Goal: Check status: Check status

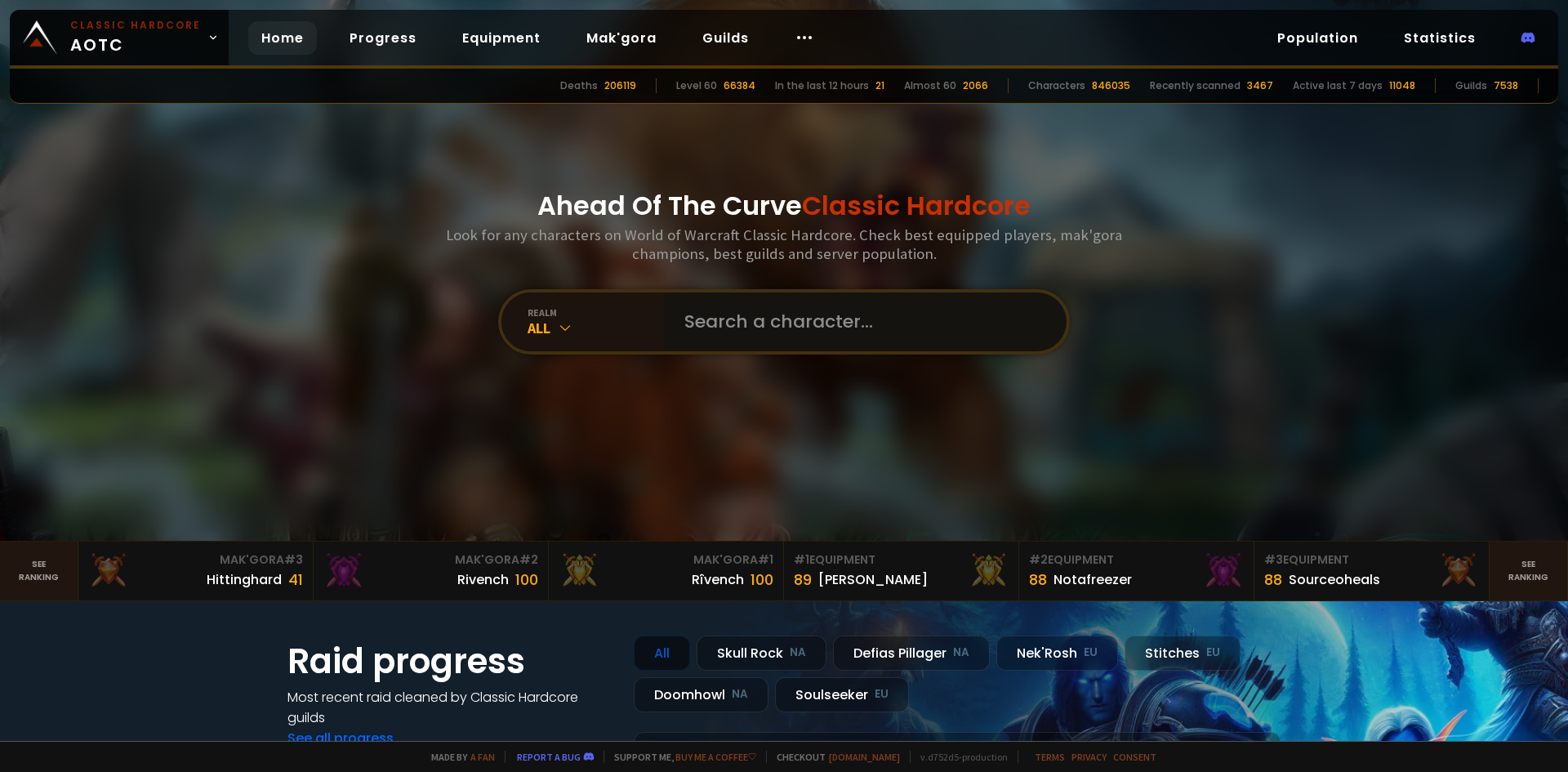
click at [777, 312] on input "text" at bounding box center [861, 321] width 373 height 59
type input "erkari"
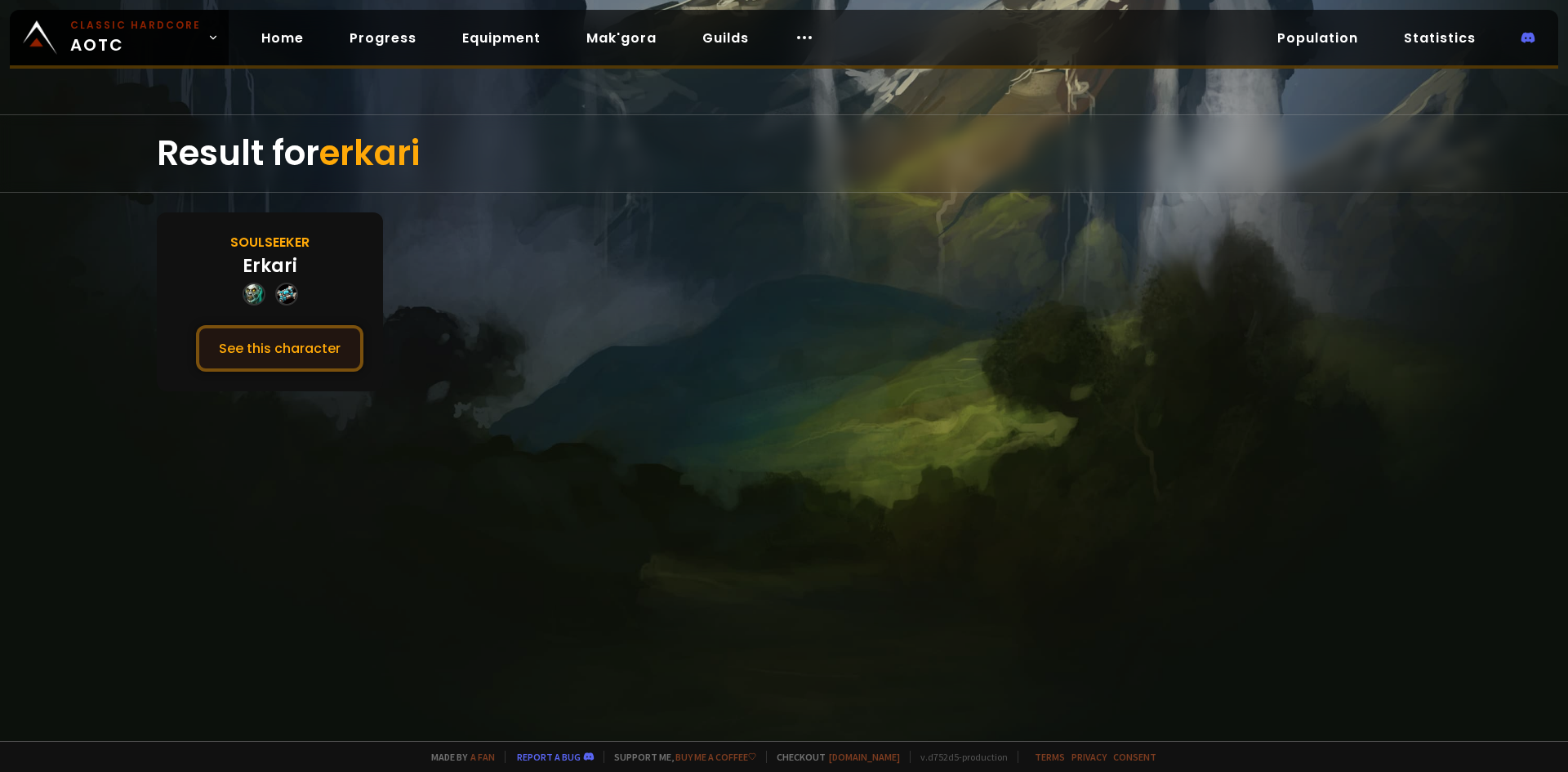
click at [340, 364] on button "See this character" at bounding box center [279, 347] width 167 height 46
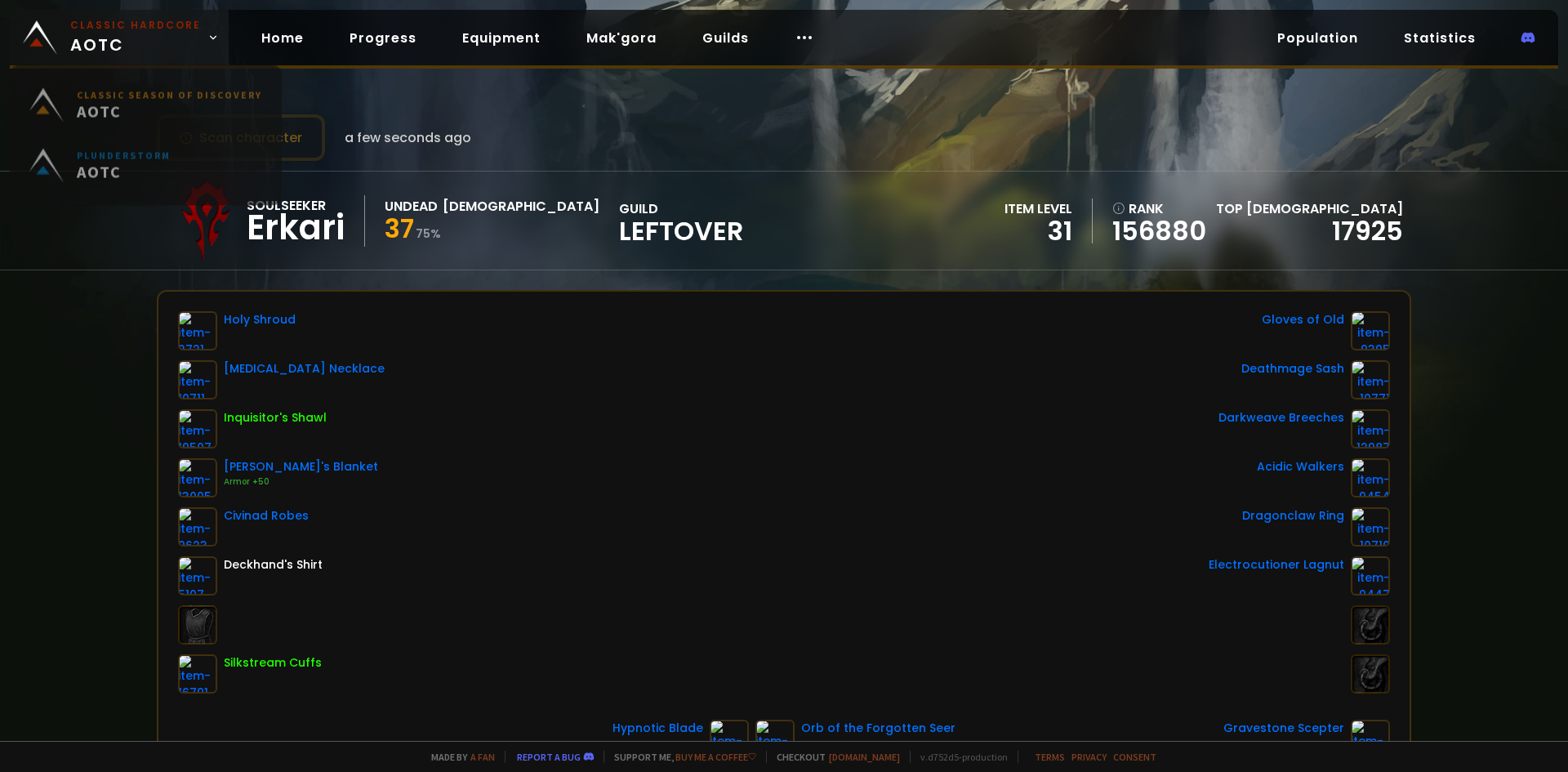
click at [142, 65] on link "Classic Hardcore AOTC" at bounding box center [119, 37] width 219 height 55
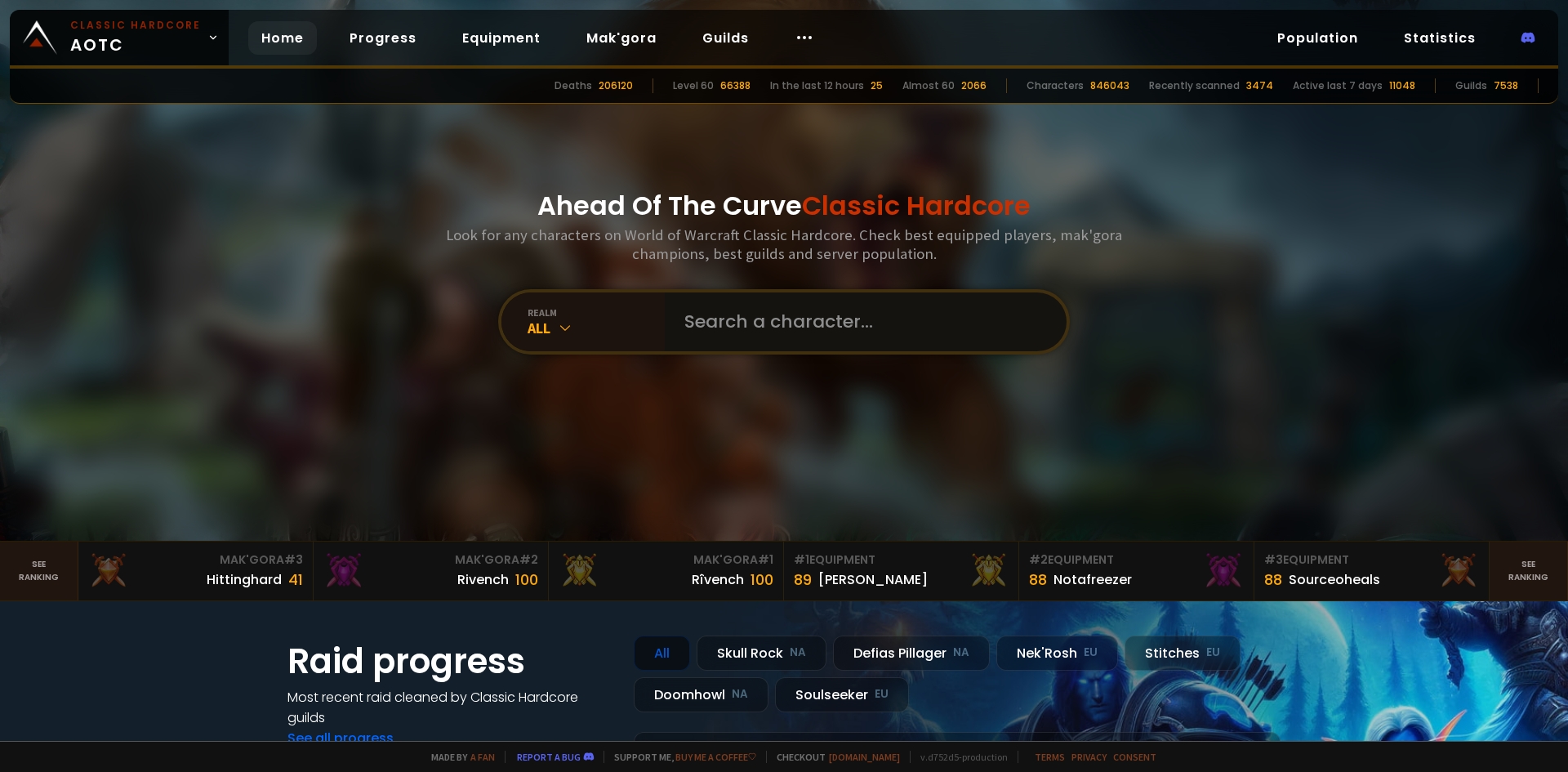
click at [746, 337] on input "text" at bounding box center [861, 321] width 373 height 59
type input "erkari"
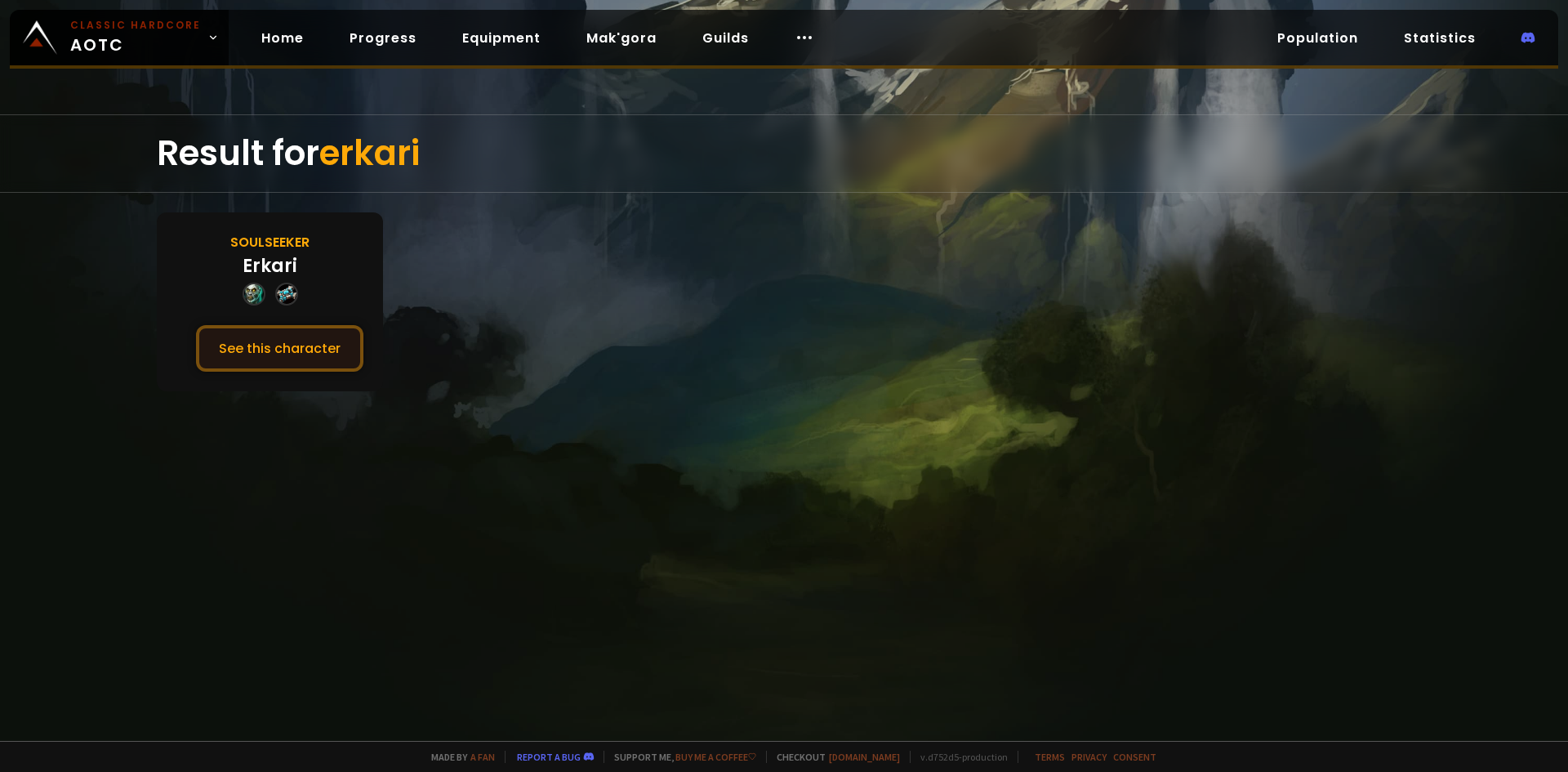
click at [320, 342] on button "See this character" at bounding box center [279, 347] width 167 height 46
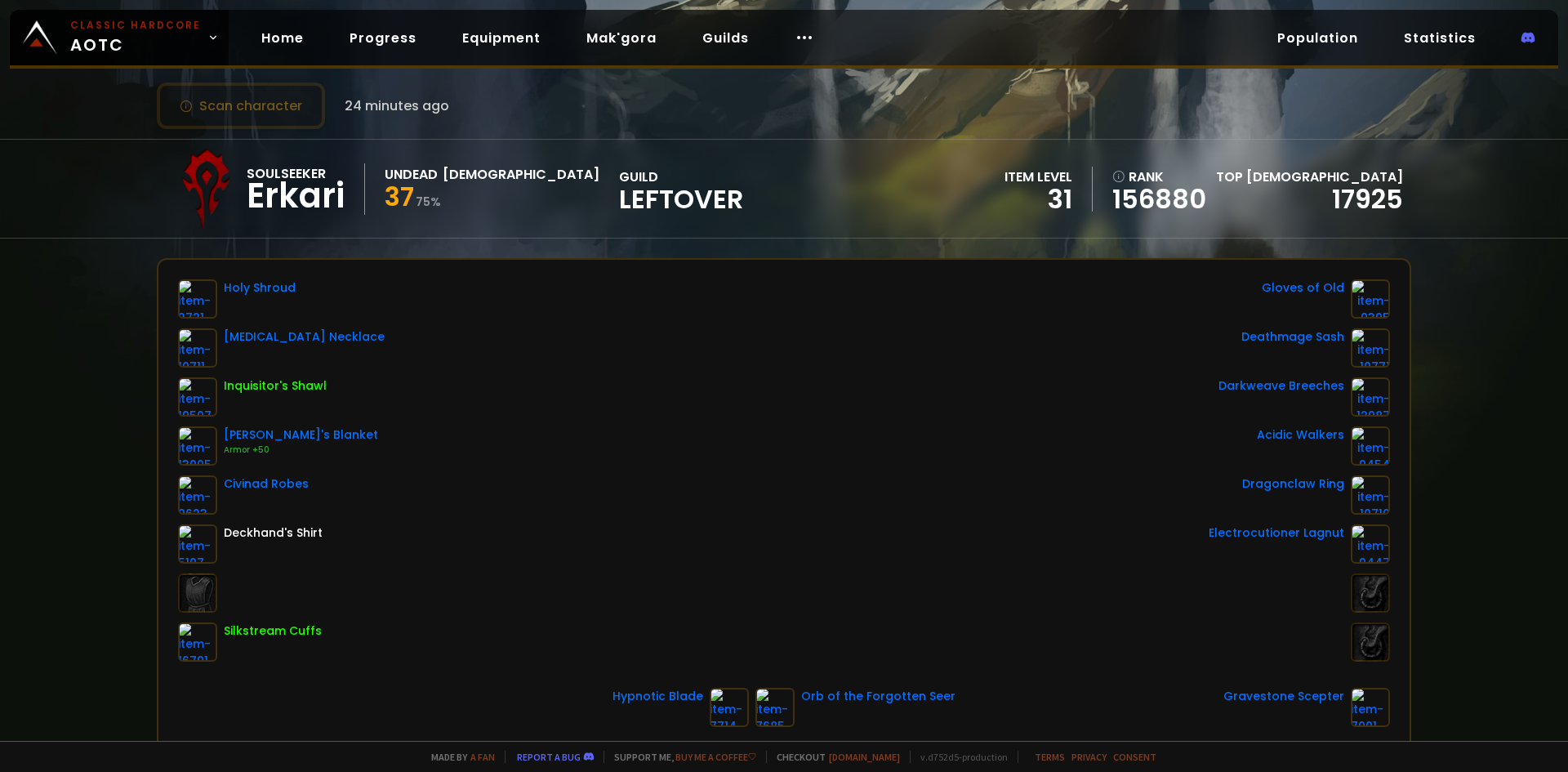
scroll to position [81, 0]
